Goal: Task Accomplishment & Management: Manage account settings

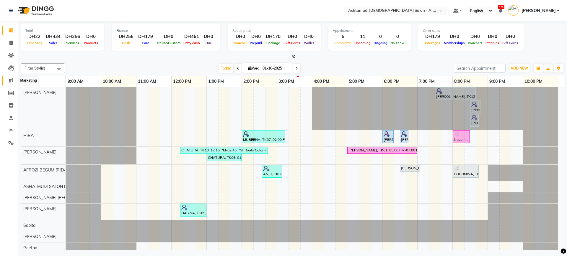
click at [10, 82] on icon at bounding box center [11, 80] width 4 height 4
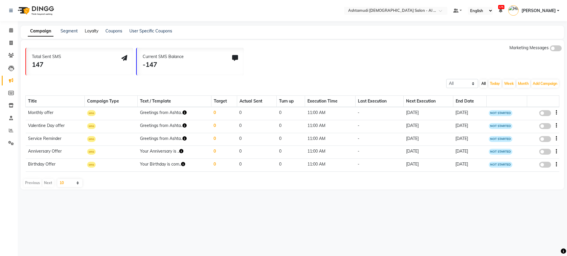
click at [90, 29] on link "Loyalty" at bounding box center [92, 30] width 14 height 5
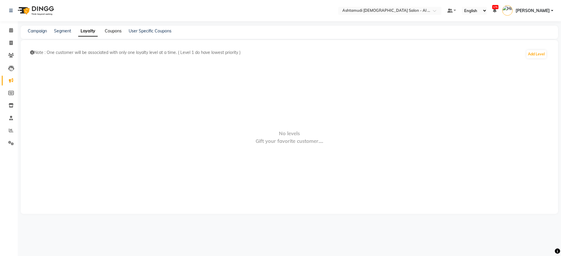
click at [120, 30] on link "Coupons" at bounding box center [113, 30] width 17 height 5
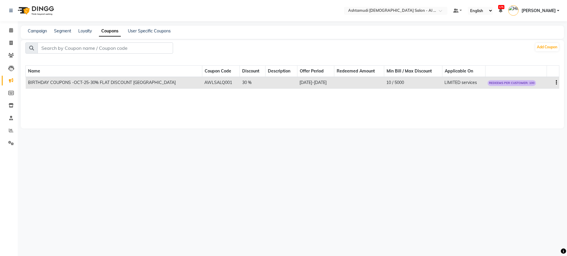
click at [121, 82] on td "BIRTHDAY COUPONS -OCT-25-30% FLAT DISCOUNT [GEOGRAPHIC_DATA]" at bounding box center [114, 83] width 176 height 12
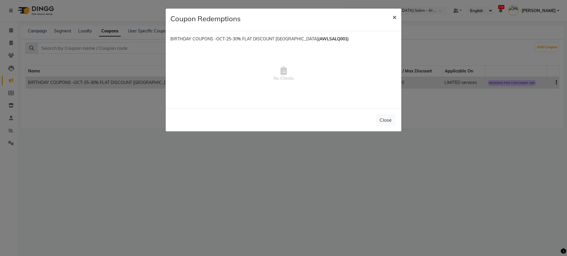
click at [394, 17] on span "×" at bounding box center [394, 16] width 4 height 9
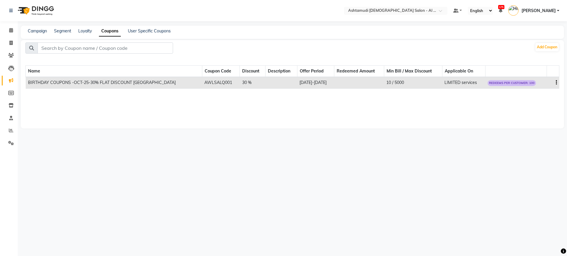
click at [514, 84] on span "REDEEMS PER CUSTOMER: 100" at bounding box center [511, 83] width 48 height 6
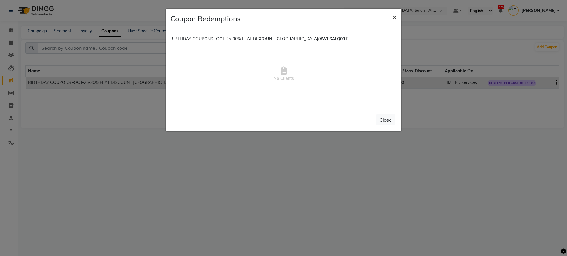
click at [397, 17] on button "×" at bounding box center [394, 17] width 14 height 17
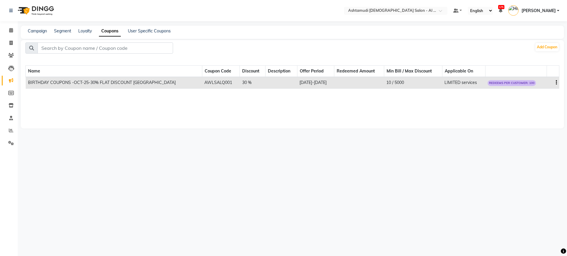
click at [555, 81] on td at bounding box center [552, 83] width 12 height 12
click at [554, 82] on td at bounding box center [552, 83] width 12 height 12
click at [555, 83] on icon "button" at bounding box center [555, 83] width 1 height 0
click at [544, 80] on div "Edit" at bounding box center [542, 79] width 14 height 7
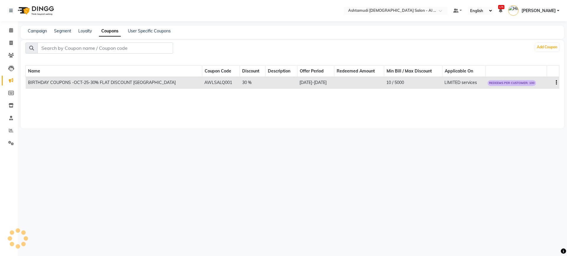
select select "PERCENTAGE"
select select "ALL"
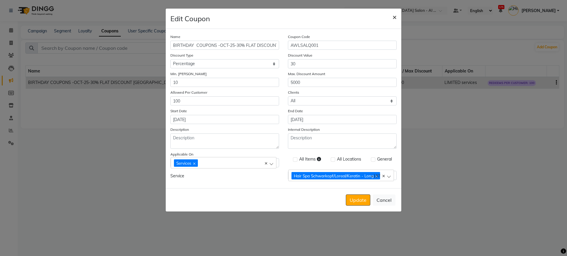
click at [394, 19] on span "×" at bounding box center [394, 16] width 4 height 9
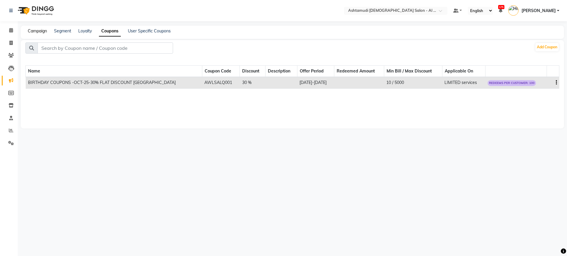
click at [35, 32] on link "Campaign" at bounding box center [37, 30] width 19 height 5
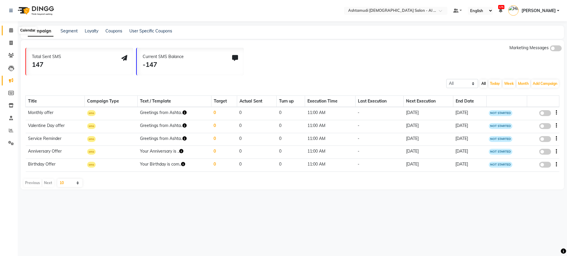
click at [9, 33] on span at bounding box center [11, 30] width 10 height 7
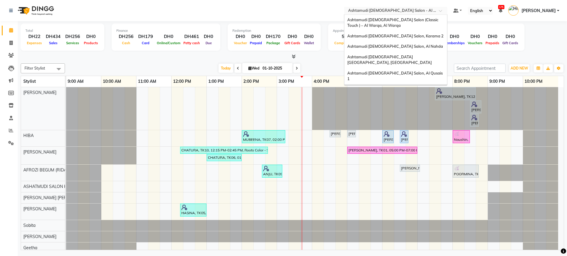
scroll to position [14, 0]
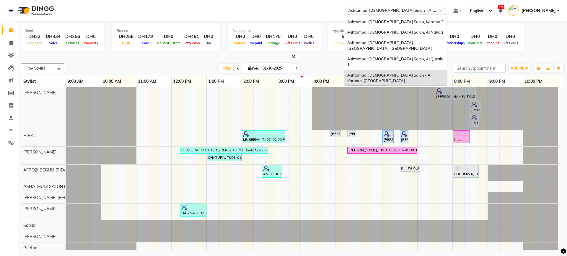
click at [383, 9] on input "text" at bounding box center [390, 11] width 86 height 6
click at [405, 47] on div "Ashtamudi [DEMOGRAPHIC_DATA] [GEOGRAPHIC_DATA], [GEOGRAPHIC_DATA]" at bounding box center [395, 46] width 103 height 16
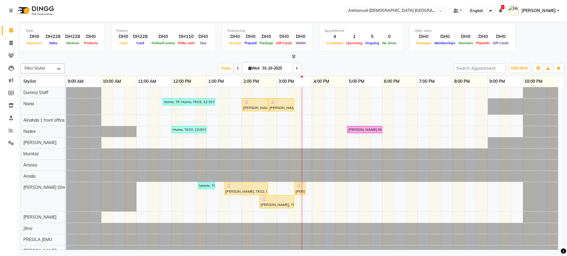
scroll to position [29, 0]
